Goal: Task Accomplishment & Management: Use online tool/utility

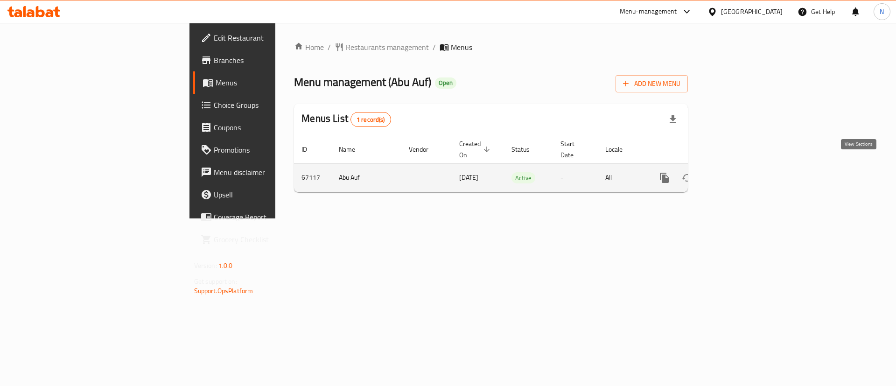
click at [737, 172] on icon "enhanced table" at bounding box center [731, 177] width 11 height 11
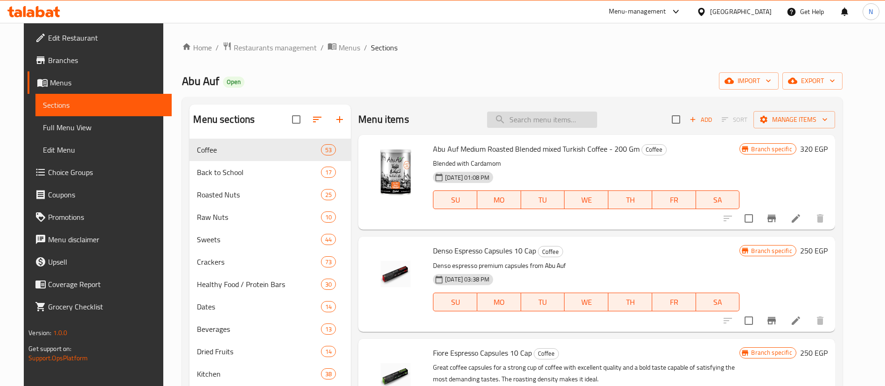
click at [543, 119] on input "search" at bounding box center [542, 120] width 110 height 16
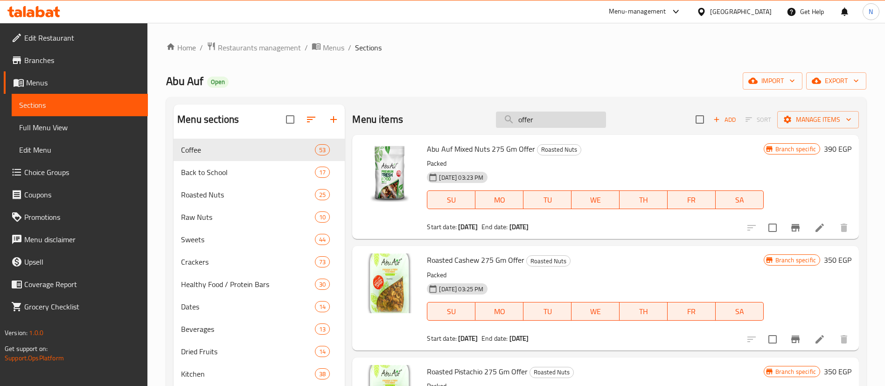
click at [543, 121] on input "offer" at bounding box center [551, 120] width 110 height 16
paste input "Roasted Cashew 275 Gm O"
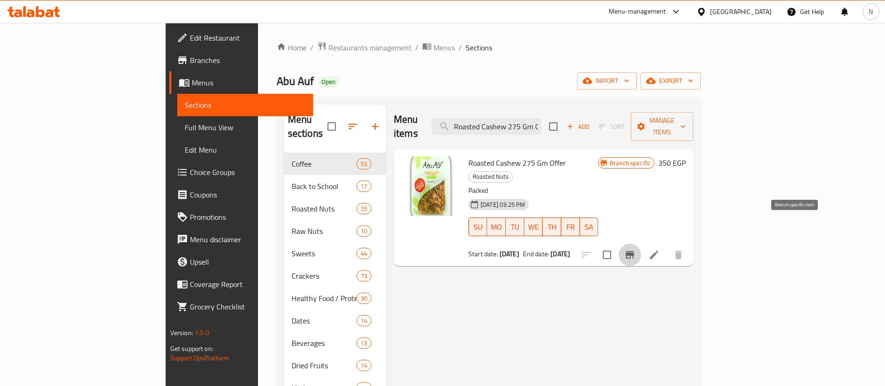
click at [634, 251] on icon "Branch-specific-item" at bounding box center [630, 254] width 8 height 7
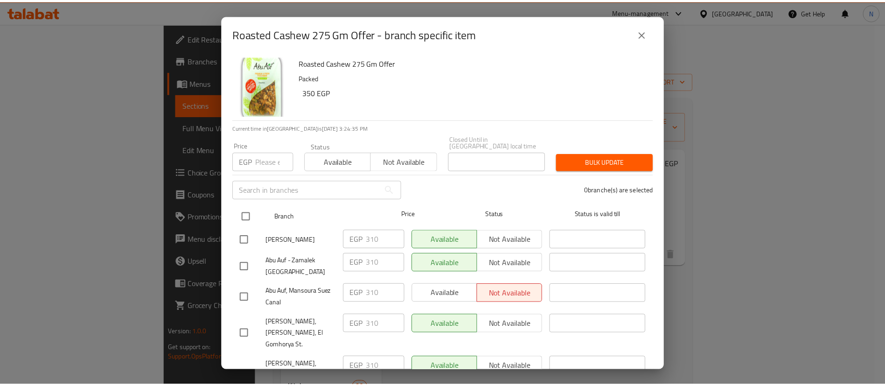
scroll to position [106, 0]
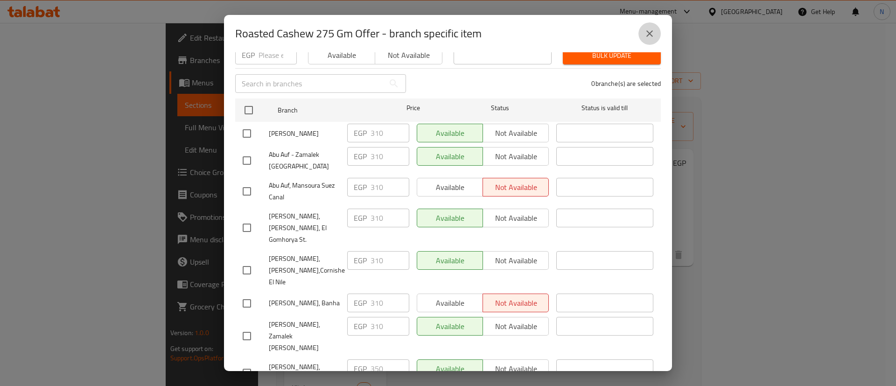
click at [653, 31] on icon "close" at bounding box center [649, 33] width 11 height 11
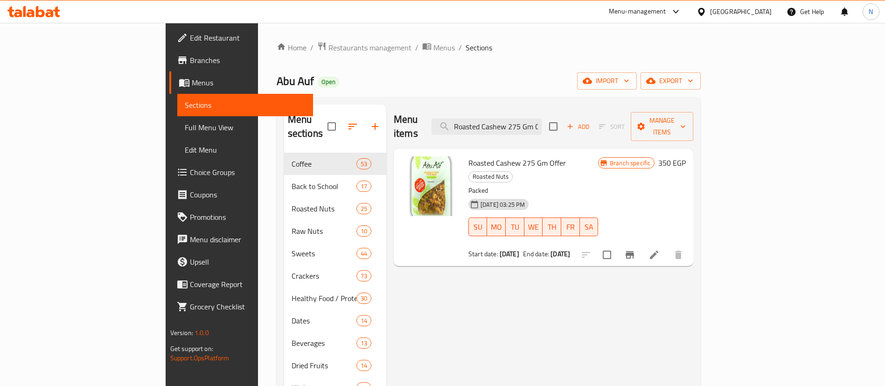
scroll to position [0, 14]
drag, startPoint x: 578, startPoint y: 119, endPoint x: 635, endPoint y: 118, distance: 56.9
click at [635, 118] on div "Menu items Roasted Cashew 275 Gm Offer Add Sort Manage items" at bounding box center [544, 127] width 300 height 44
click at [542, 120] on input "Roasted Cashew 275 Gm Offer" at bounding box center [487, 127] width 110 height 16
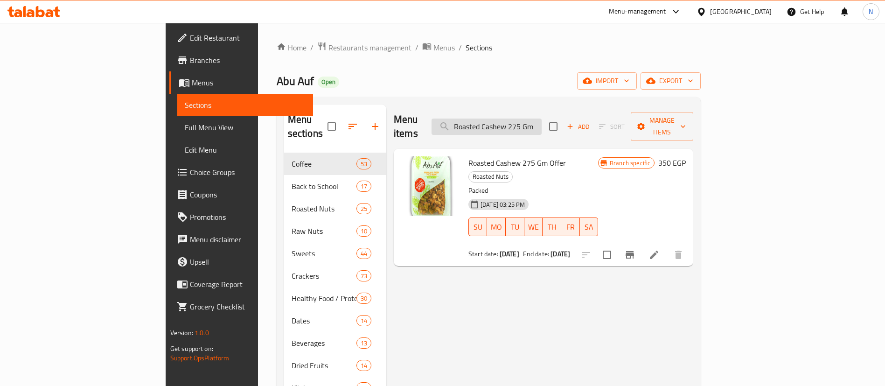
scroll to position [0, 0]
type input "Roasted Cashew"
click at [542, 120] on input "Roasted Cashew" at bounding box center [487, 127] width 110 height 16
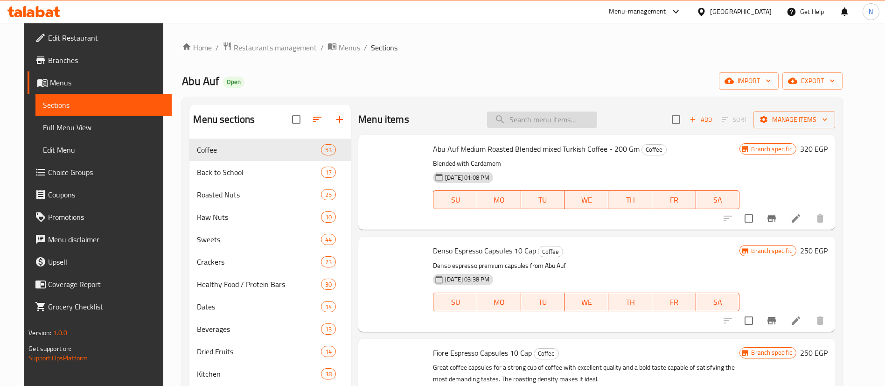
paste input "Roasted Cashew"
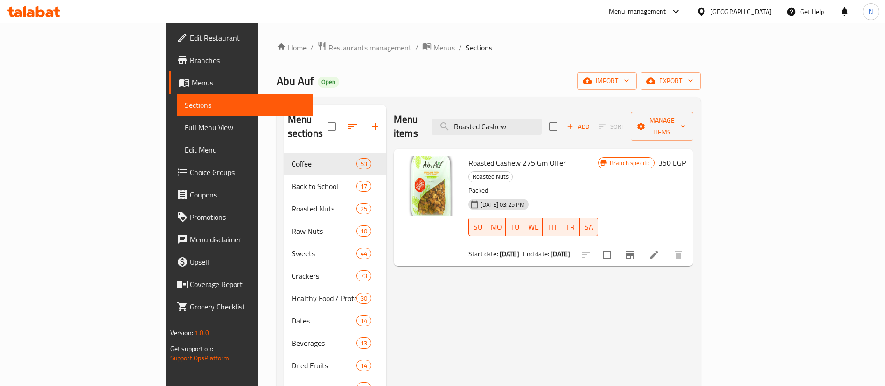
type input "Roasted Cashew"
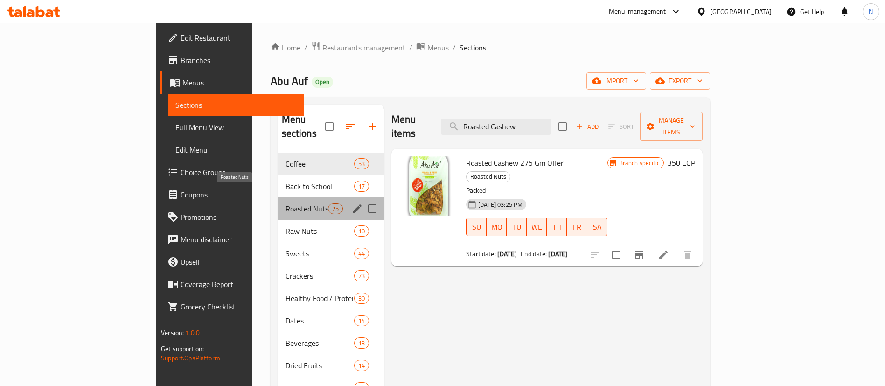
click at [286, 203] on span "Roasted Nuts" at bounding box center [307, 208] width 42 height 11
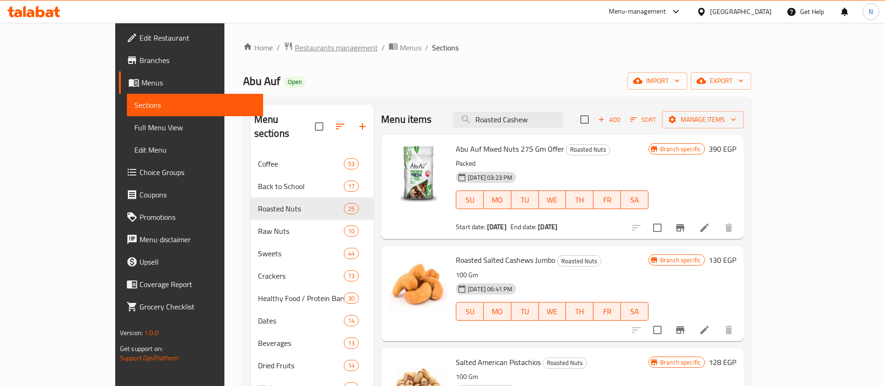
click at [295, 53] on span "Restaurants management" at bounding box center [336, 47] width 83 height 11
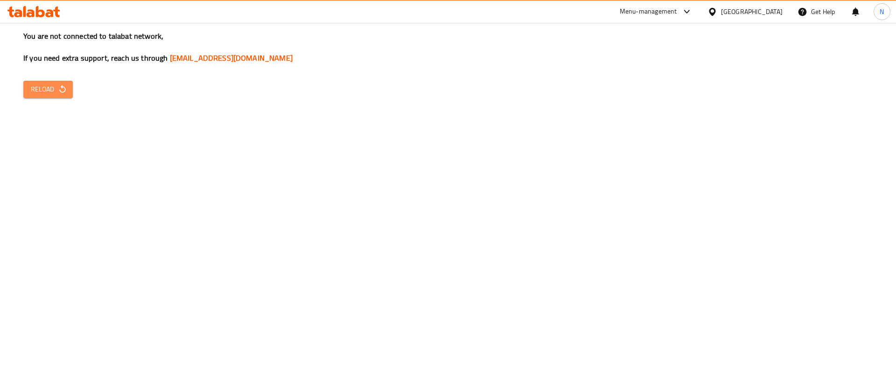
click at [56, 96] on button "Reload" at bounding box center [47, 89] width 49 height 17
click at [770, 250] on div "You are not connected to talabat network, If you need extra support, reach us t…" at bounding box center [448, 193] width 896 height 386
click at [53, 88] on span "Reload" at bounding box center [48, 90] width 35 height 12
click at [58, 88] on icon "button" at bounding box center [62, 88] width 9 height 9
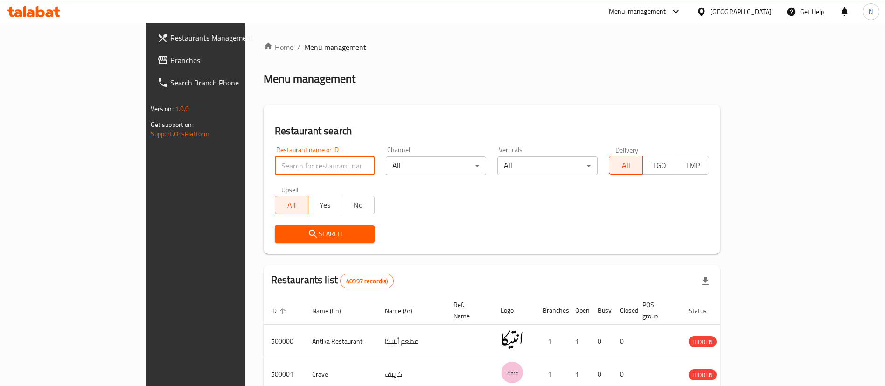
click at [275, 167] on input "search" at bounding box center [325, 165] width 100 height 19
paste input "502519"
type input "502519"
click button "Search" at bounding box center [325, 233] width 100 height 17
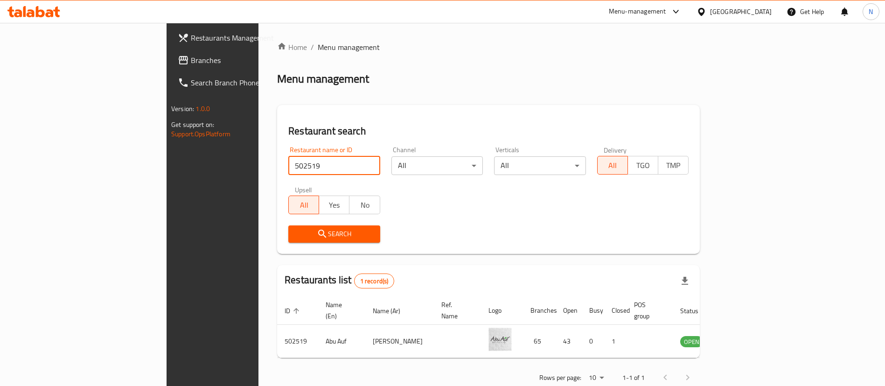
scroll to position [12, 0]
